Goal: Navigation & Orientation: Find specific page/section

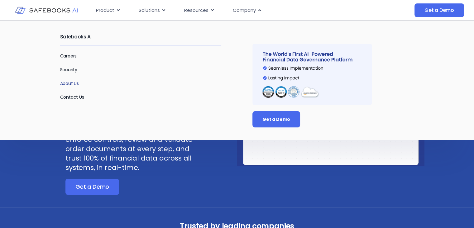
click at [72, 84] on link "About Us" at bounding box center [69, 83] width 19 height 6
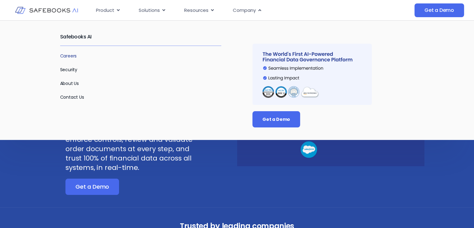
click at [71, 54] on link "Careers" at bounding box center [68, 56] width 17 height 6
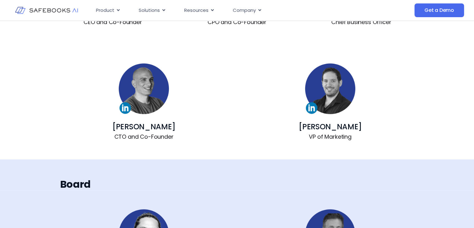
scroll to position [561, 0]
